Goal: Use online tool/utility: Utilize a website feature to perform a specific function

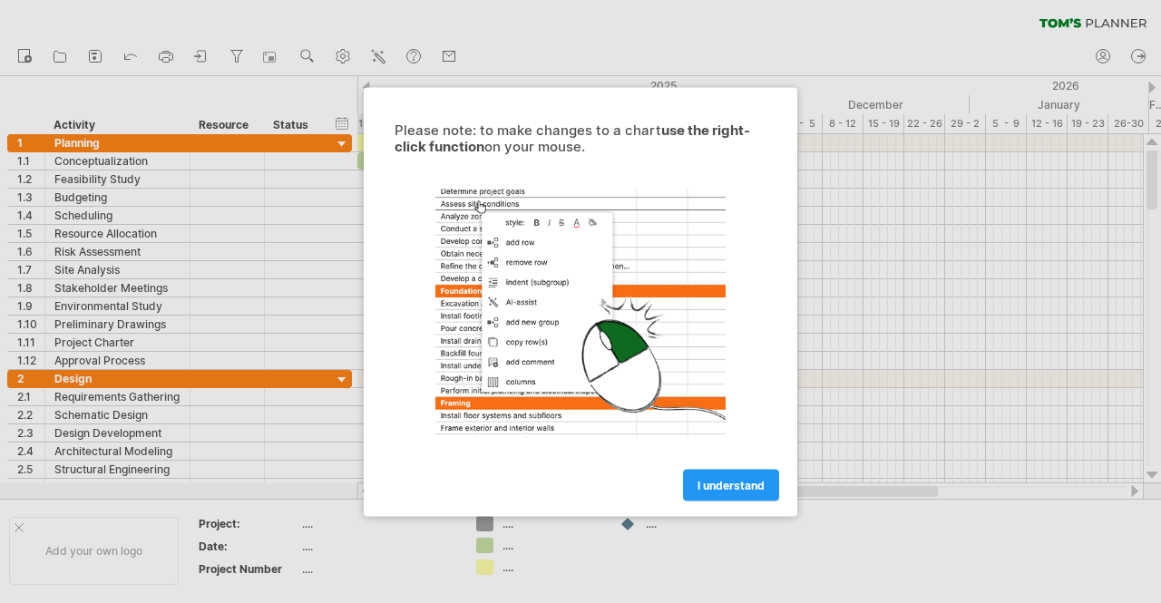
click at [904, 218] on div at bounding box center [580, 301] width 1161 height 603
click at [709, 494] on link "I understand" at bounding box center [731, 485] width 96 height 32
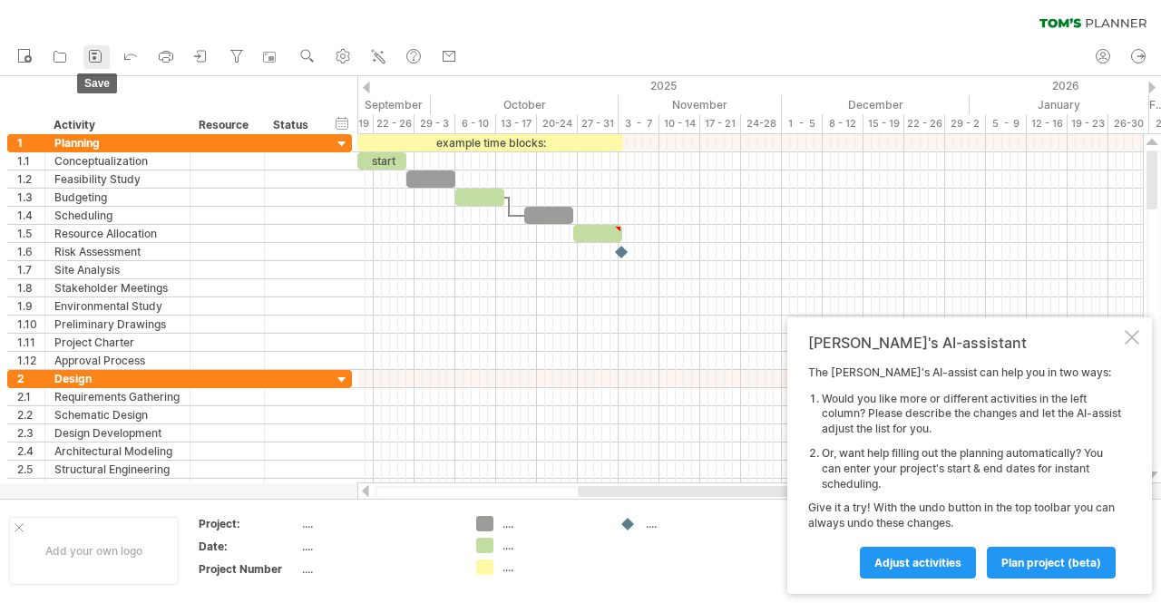
click at [93, 55] on icon at bounding box center [95, 56] width 18 height 18
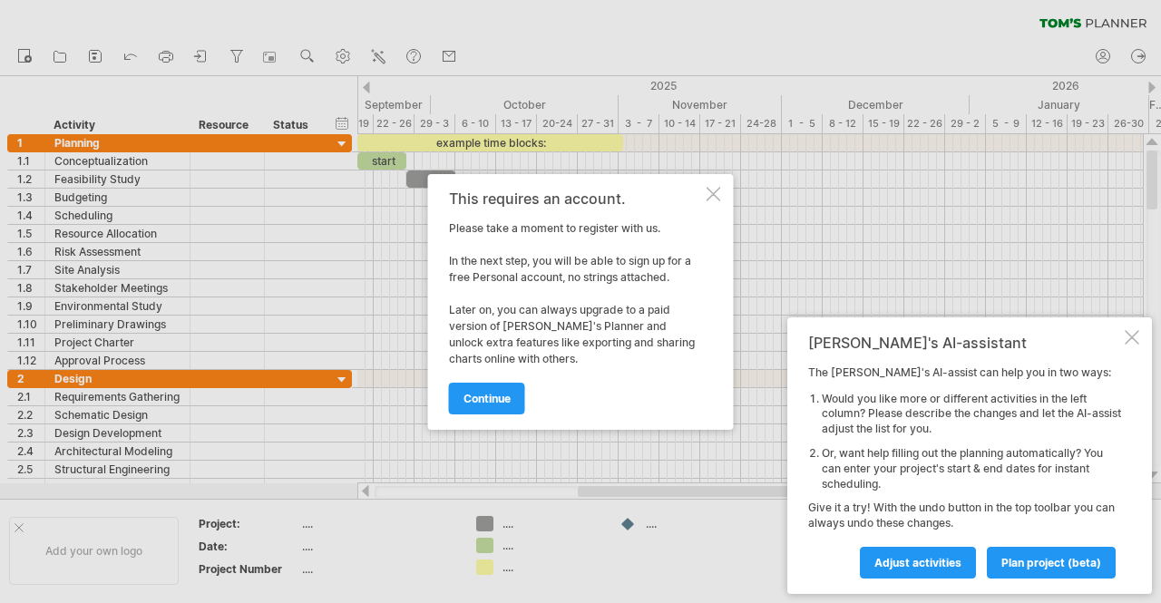
click at [712, 181] on div "This requires an account. Please take a moment to register with us. In the next…" at bounding box center [581, 302] width 306 height 256
click at [705, 188] on div "This requires an account. Please take a moment to register with us. In the next…" at bounding box center [581, 302] width 306 height 256
click at [708, 192] on div at bounding box center [714, 194] width 15 height 15
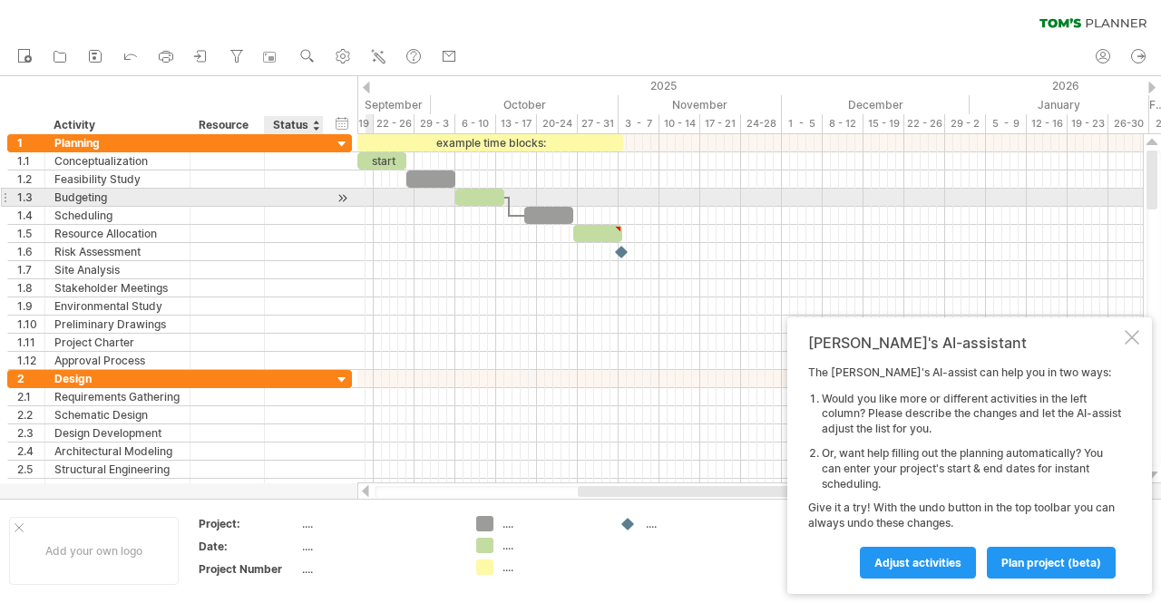
click at [283, 195] on div at bounding box center [294, 197] width 40 height 17
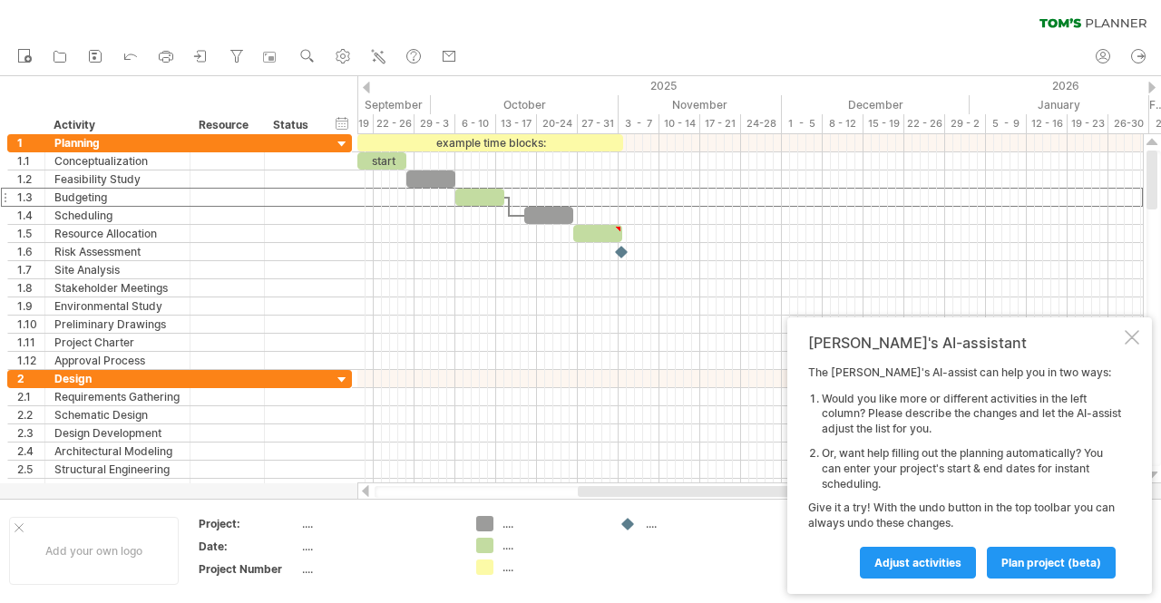
click at [367, 87] on div at bounding box center [366, 88] width 7 height 12
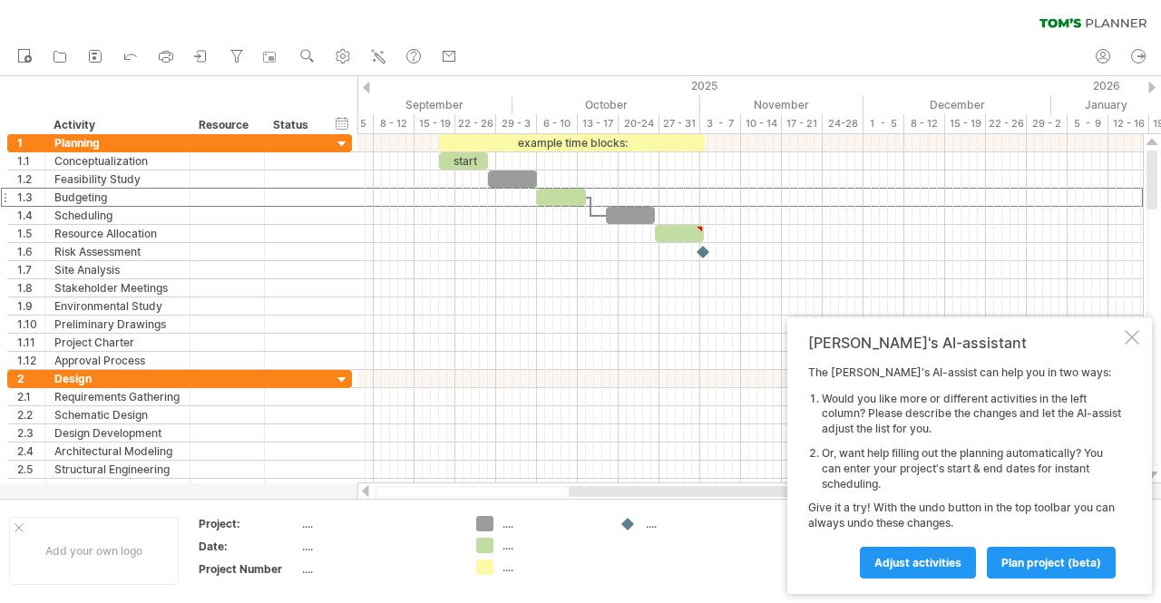
click at [367, 87] on div at bounding box center [366, 88] width 7 height 12
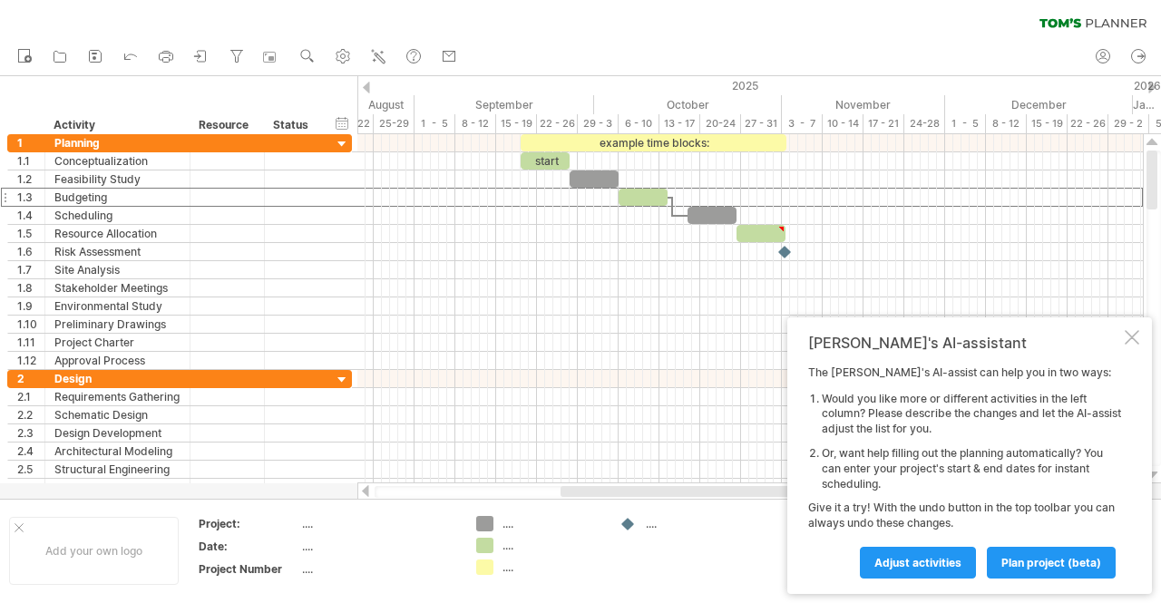
click at [367, 87] on div at bounding box center [366, 88] width 7 height 12
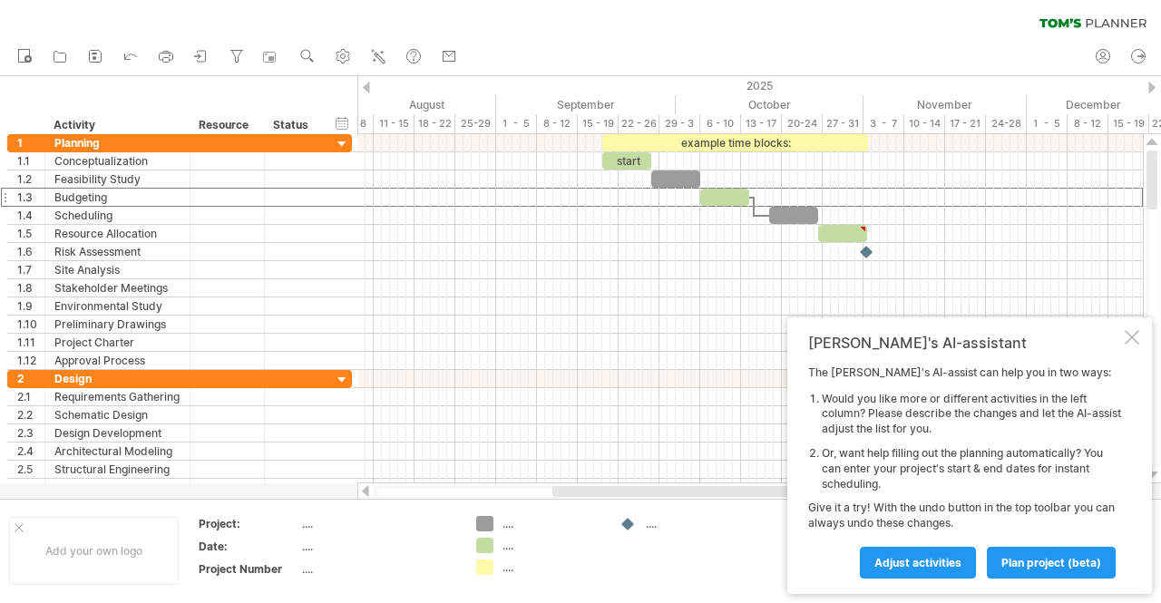
click at [367, 87] on div at bounding box center [366, 88] width 7 height 12
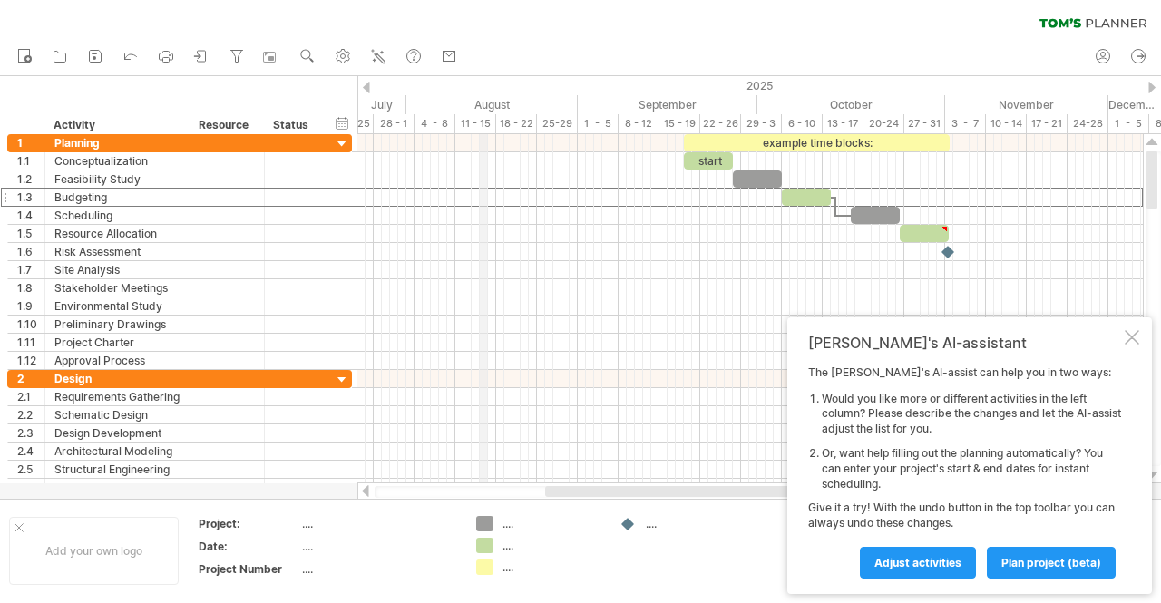
click at [483, 98] on div "August" at bounding box center [491, 104] width 171 height 19
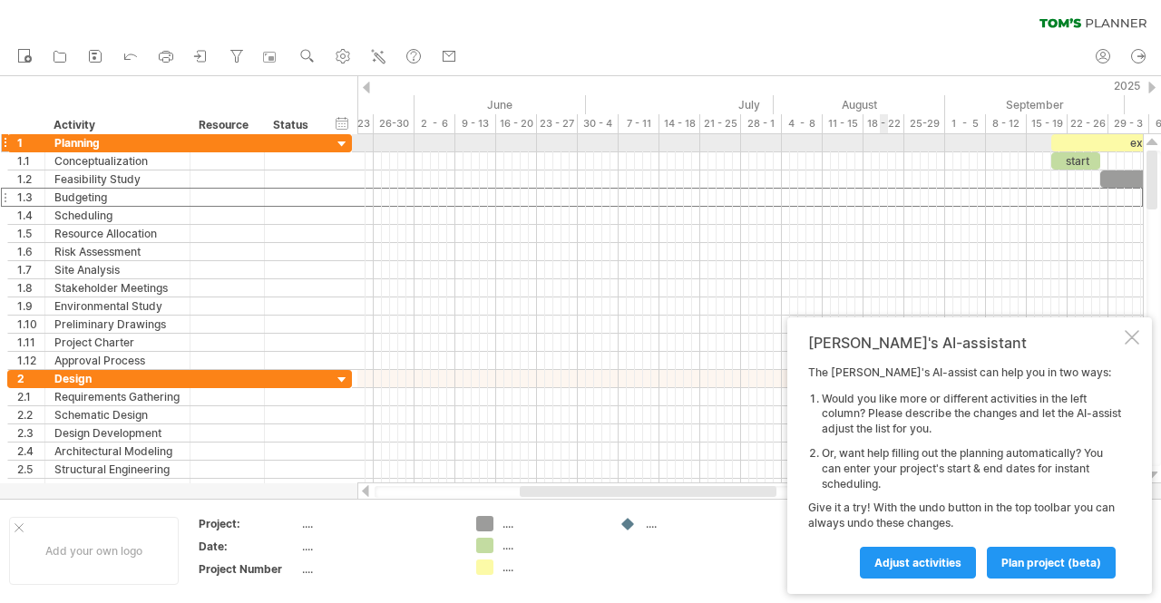
drag, startPoint x: 519, startPoint y: 102, endPoint x: 887, endPoint y: 151, distance: 371.6
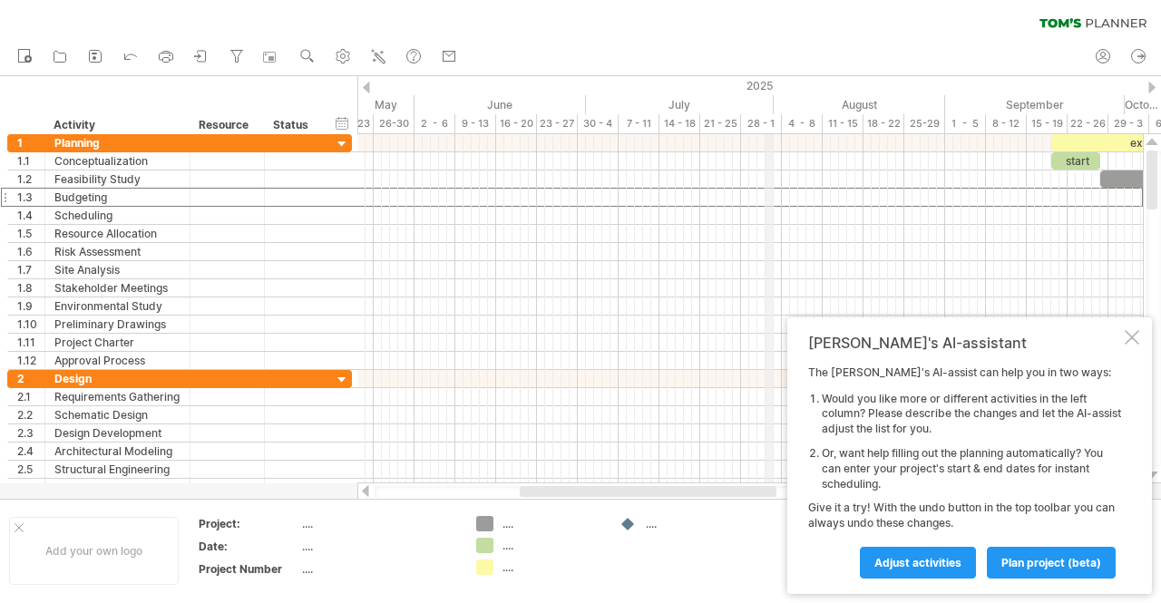
click at [770, 119] on div "28 - 1" at bounding box center [761, 123] width 41 height 19
click at [1130, 335] on div at bounding box center [1132, 337] width 15 height 15
